Goal: Check status: Check status

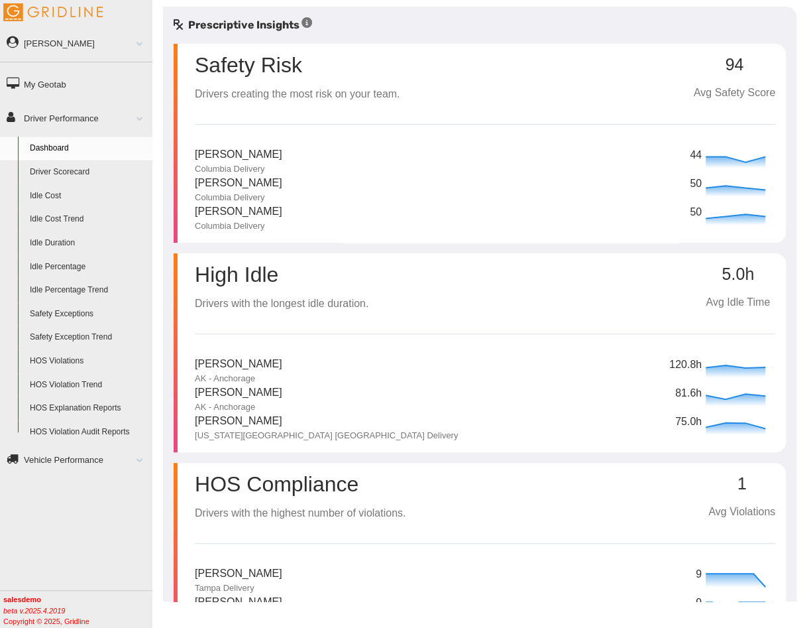
click at [82, 174] on link "Driver Scorecard" at bounding box center [88, 172] width 129 height 24
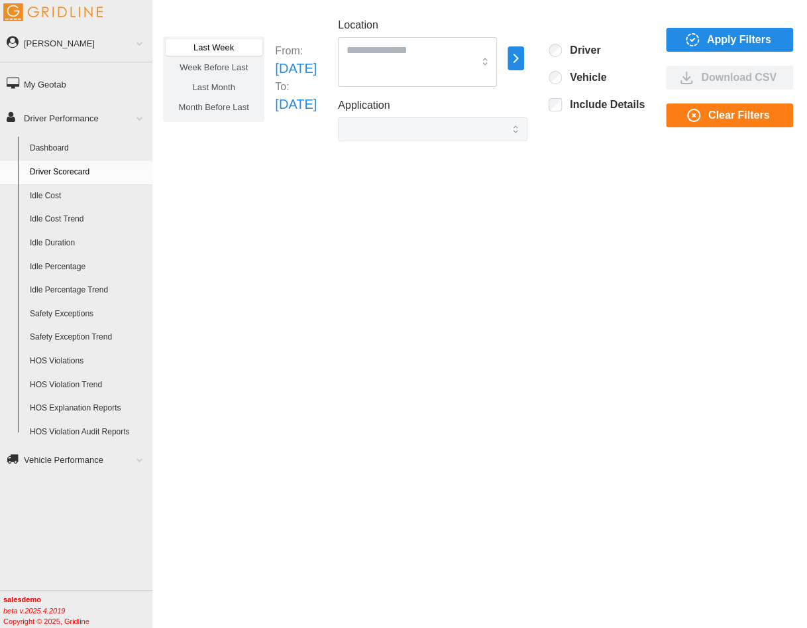
click at [772, 37] on span "Apply Filters" at bounding box center [739, 40] width 64 height 23
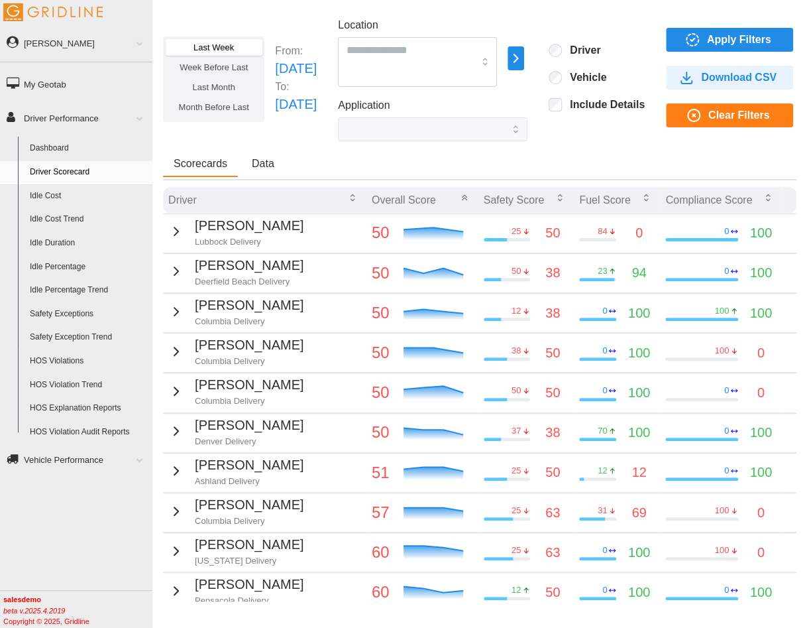
click at [164, 231] on td "[PERSON_NAME] Delivery" at bounding box center [264, 232] width 203 height 39
click at [170, 231] on icon "button" at bounding box center [176, 231] width 16 height 16
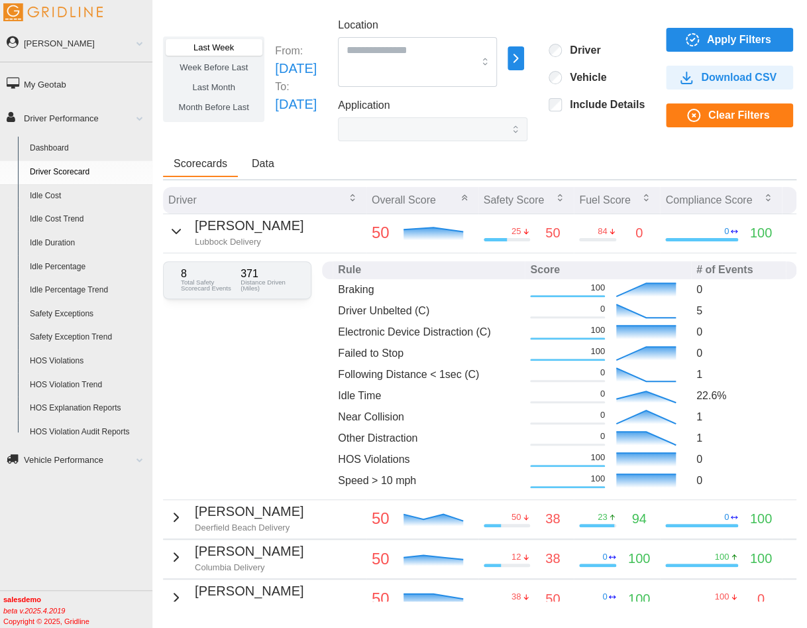
click at [170, 231] on icon "button" at bounding box center [176, 231] width 16 height 16
